Goal: Information Seeking & Learning: Learn about a topic

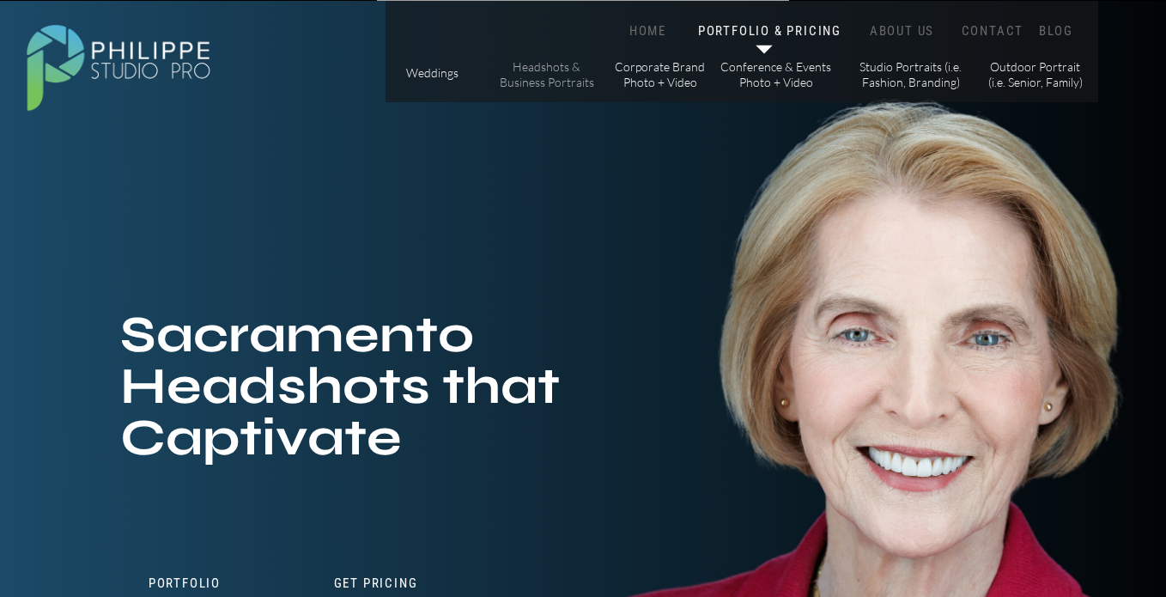
click at [573, 66] on p "Headshots & Business Portraits" at bounding box center [546, 74] width 97 height 30
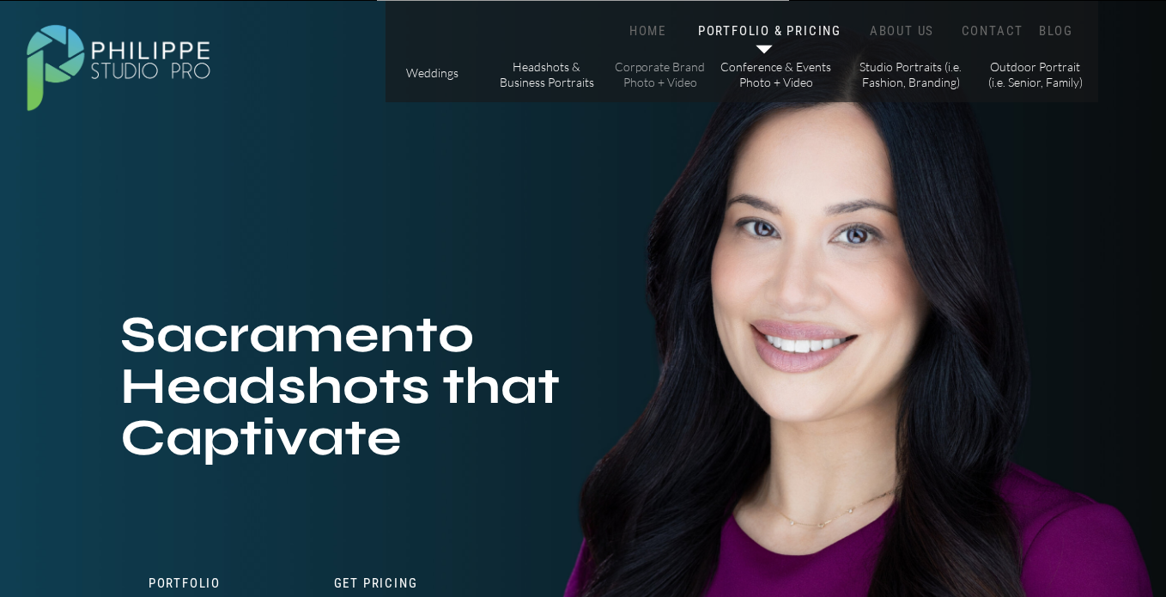
click at [659, 82] on p "Corporate Brand Photo + Video" at bounding box center [659, 74] width 97 height 30
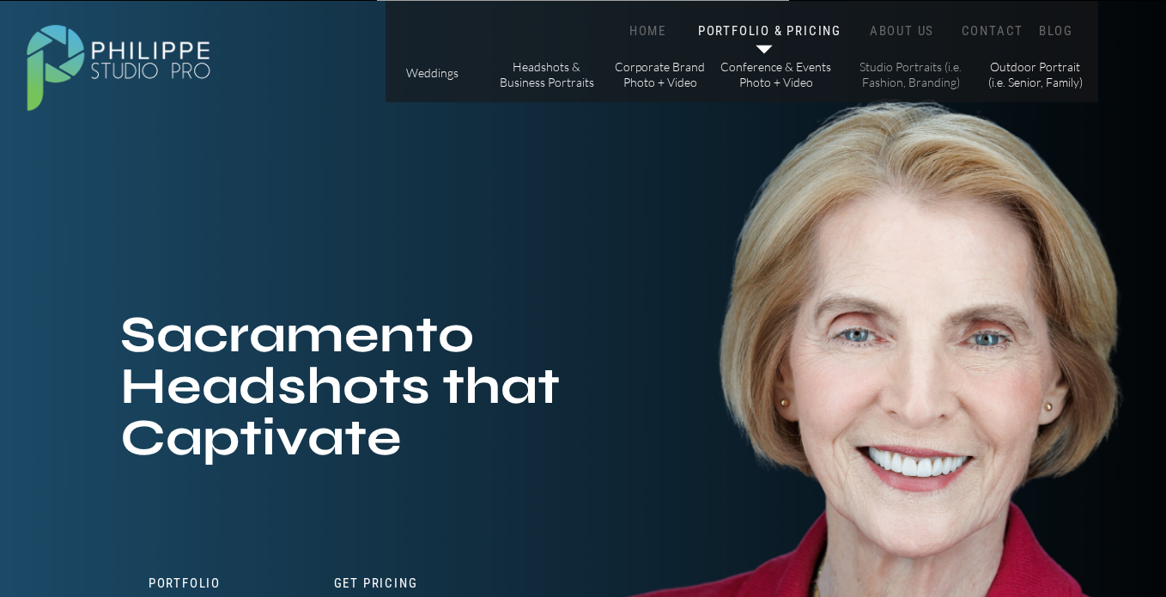
click at [876, 88] on p "Studio Portraits (i.e. Fashion, Branding)" at bounding box center [911, 74] width 116 height 30
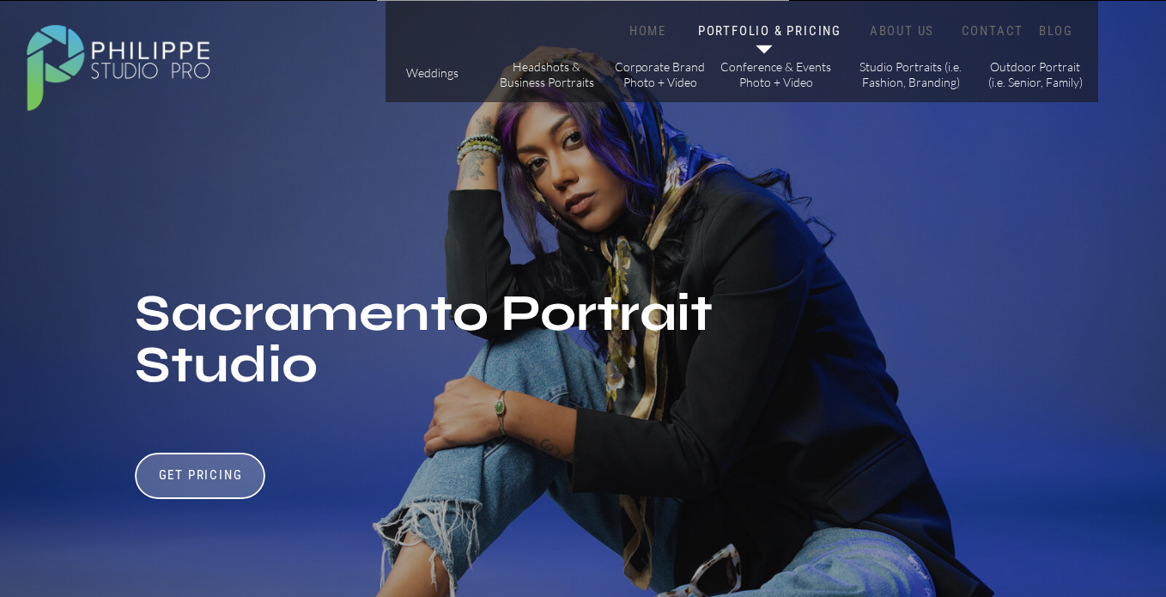
scroll to position [40, 0]
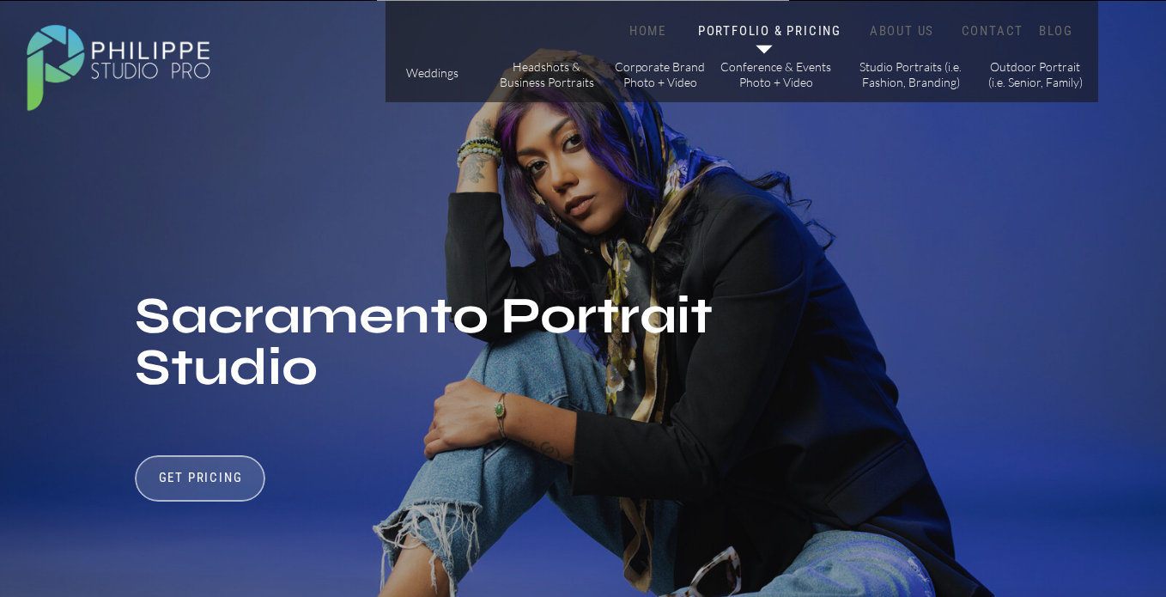
click at [197, 492] on div at bounding box center [200, 478] width 131 height 46
click at [212, 482] on h3 "Get Pricing" at bounding box center [200, 480] width 95 height 21
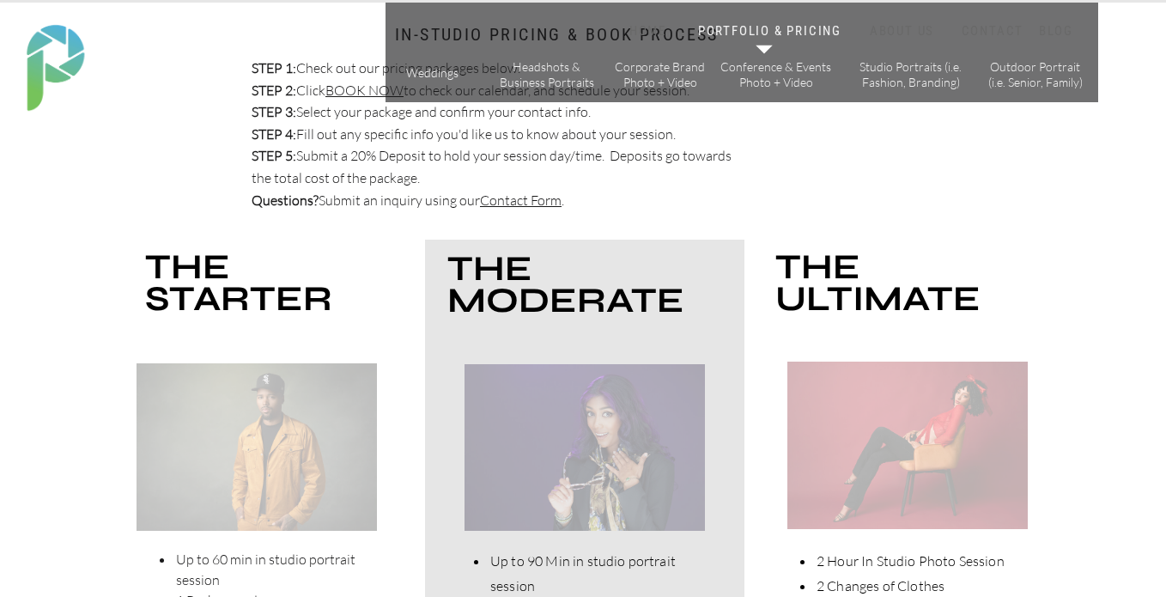
scroll to position [3197, 0]
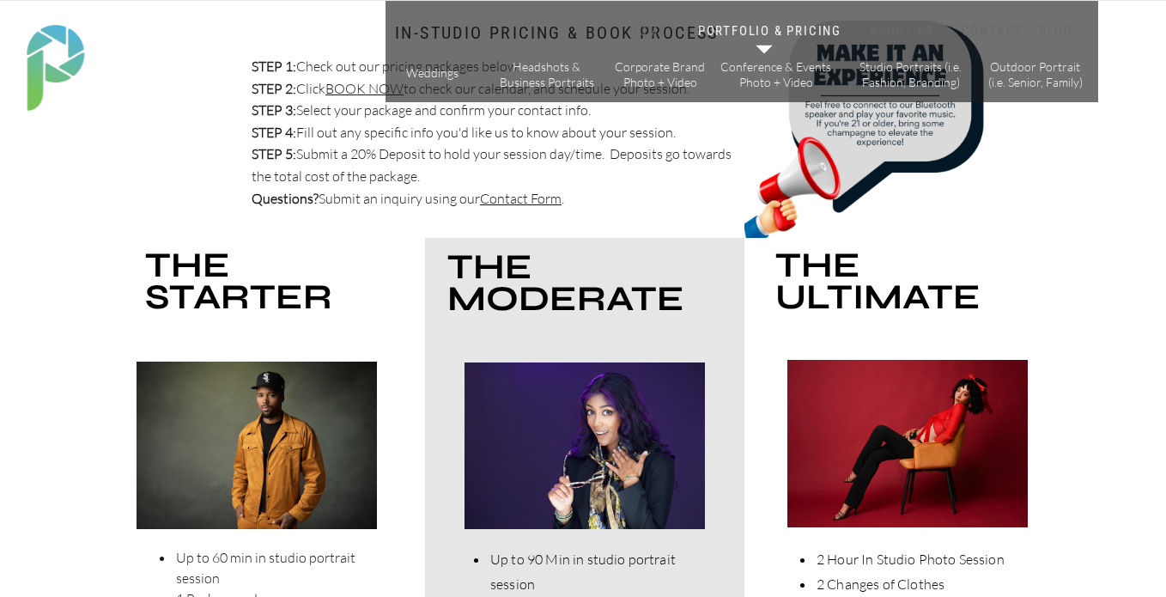
click at [278, 473] on div at bounding box center [257, 444] width 240 height 167
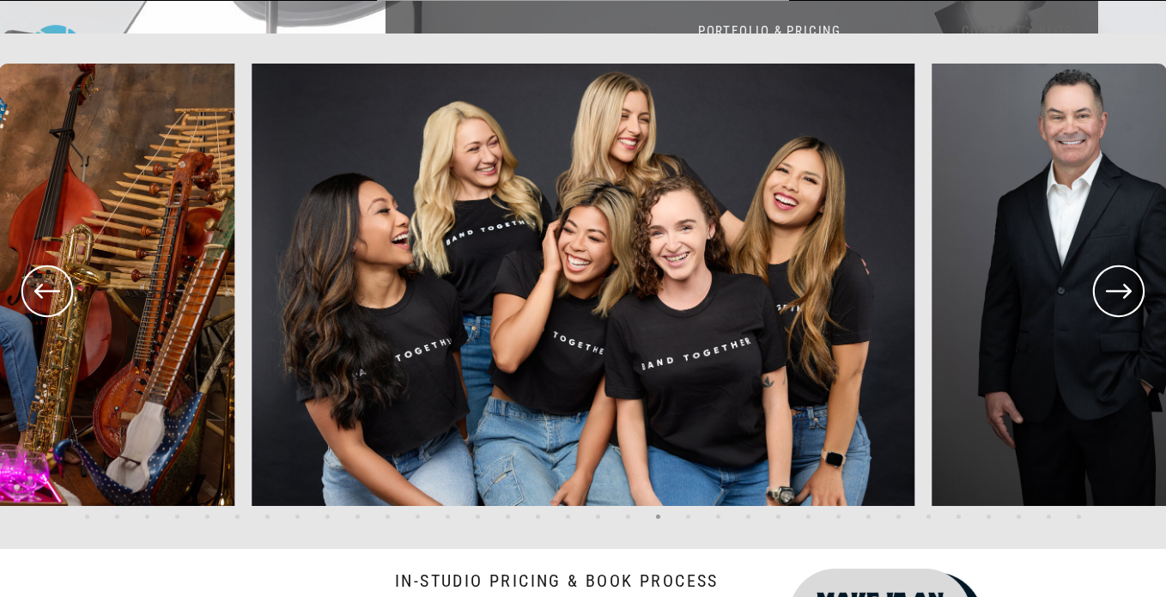
scroll to position [2649, 0]
